Goal: Use online tool/utility: Utilize a website feature to perform a specific function

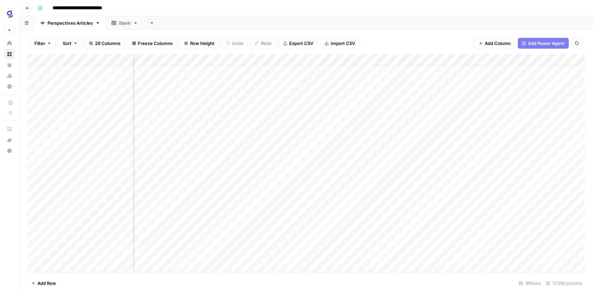
scroll to position [11, 847]
click at [66, 267] on div "Add Column" at bounding box center [306, 163] width 558 height 218
drag, startPoint x: 70, startPoint y: 286, endPoint x: 55, endPoint y: 285, distance: 14.9
click at [70, 286] on footer "Add Row 19 Rows 17/26 Columns" at bounding box center [306, 283] width 558 height 22
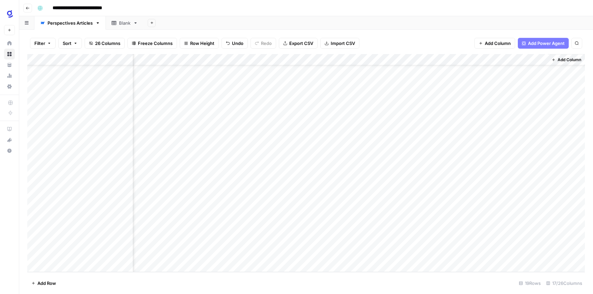
click at [46, 285] on span "Add Row" at bounding box center [46, 282] width 19 height 7
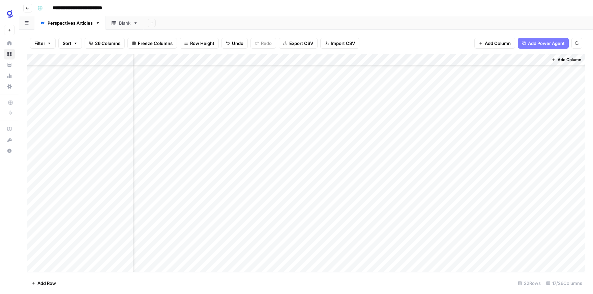
click at [46, 285] on span "Add Row" at bounding box center [46, 282] width 19 height 7
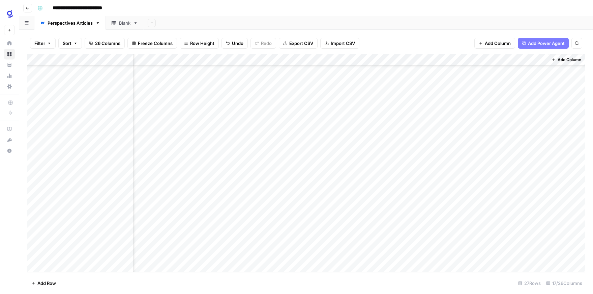
click at [46, 285] on span "Add Row" at bounding box center [46, 282] width 19 height 7
click at [233, 222] on div "Add Column" at bounding box center [306, 163] width 558 height 218
click at [107, 192] on div "Add Column" at bounding box center [306, 163] width 558 height 218
